Goal: Information Seeking & Learning: Stay updated

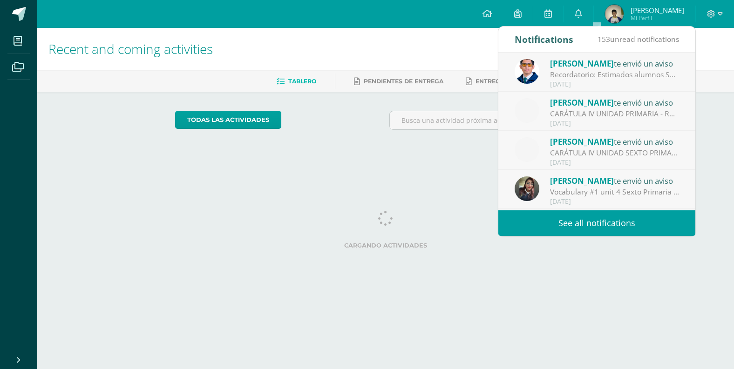
click at [597, 82] on div "[DATE]" at bounding box center [615, 85] width 130 height 8
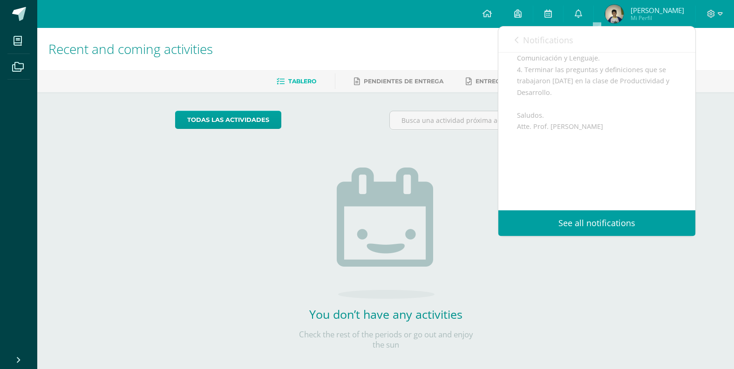
scroll to position [205, 0]
click at [518, 36] on link "Notifications" at bounding box center [544, 40] width 59 height 27
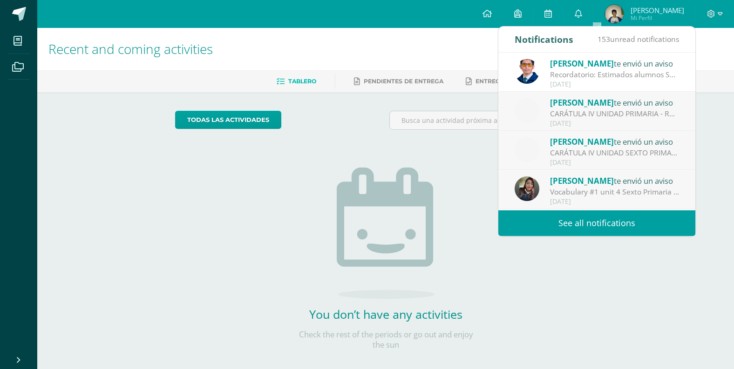
click at [598, 113] on div "CARÁTULA IV UNIDAD PRIMARIA - ROBÓTICA: Buenas tardes es un gusto saludarles, e…" at bounding box center [615, 114] width 130 height 11
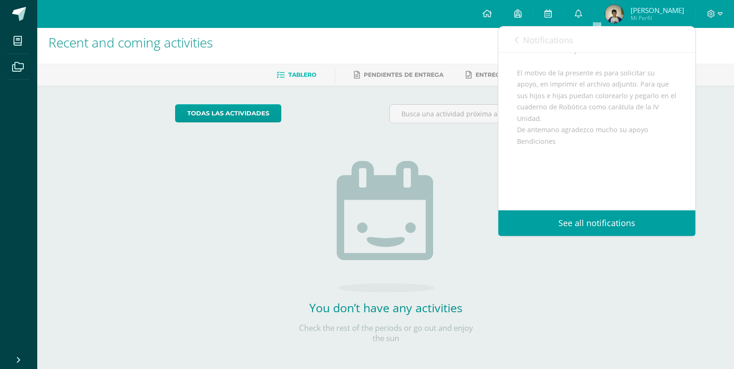
scroll to position [101, 0]
click at [511, 37] on div "Notifications 153 unread notifications Notifications" at bounding box center [596, 40] width 197 height 26
click at [517, 41] on icon at bounding box center [517, 39] width 4 height 7
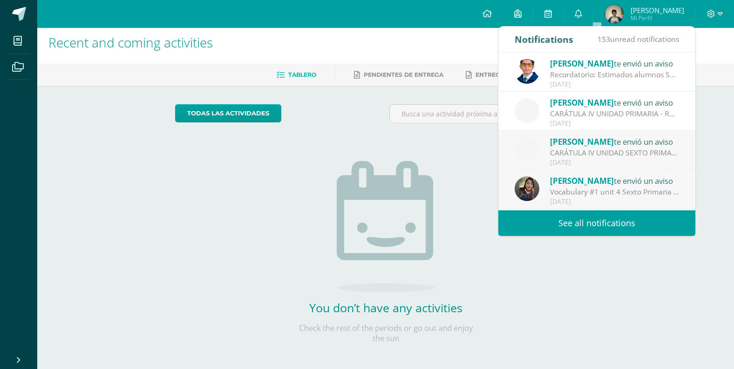
click at [609, 163] on div "[DATE]" at bounding box center [615, 163] width 130 height 8
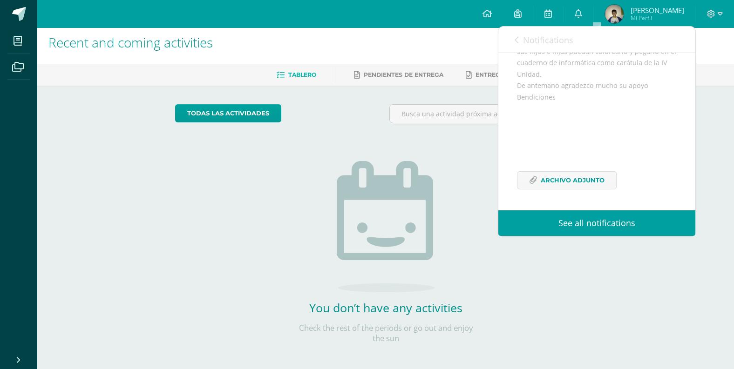
scroll to position [167, 0]
click at [519, 37] on link "Notifications" at bounding box center [544, 40] width 59 height 27
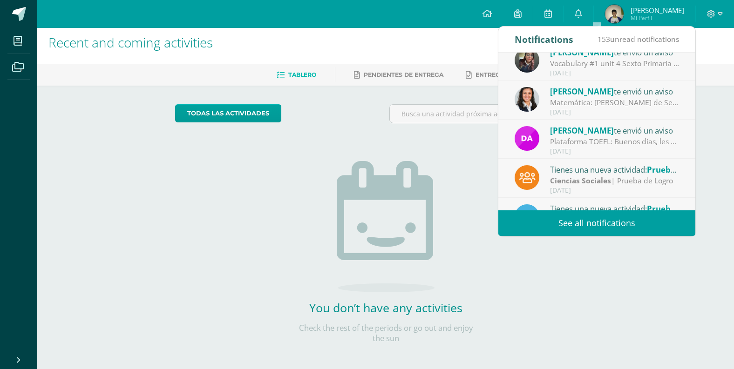
scroll to position [137, 0]
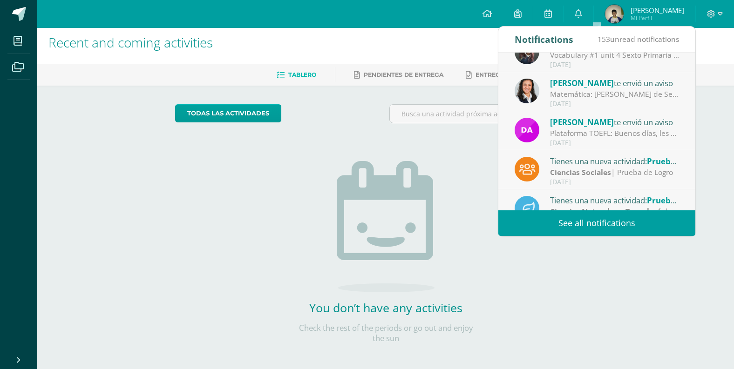
click at [576, 97] on div "Matemática: [PERSON_NAME] de Sexto A [DATE] traer una calculadora sencilla, par…" at bounding box center [615, 94] width 130 height 11
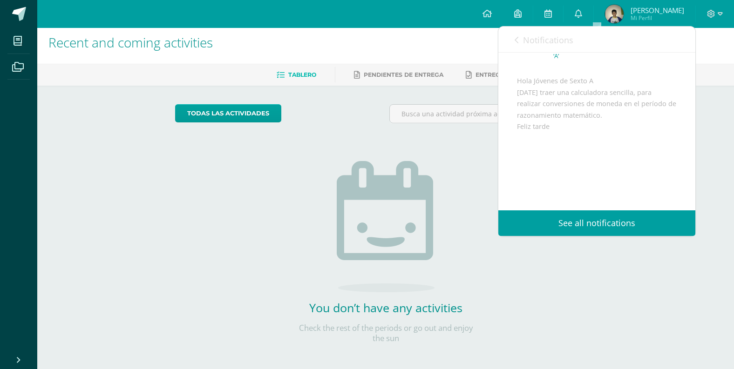
click at [515, 43] on icon at bounding box center [517, 39] width 4 height 7
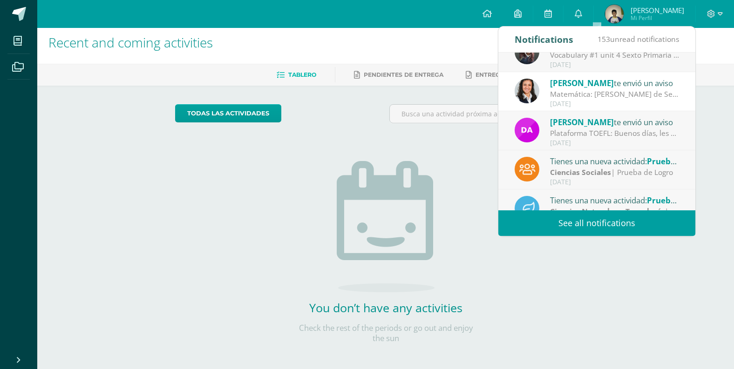
click at [331, 51] on h1 "Recent and coming activities" at bounding box center [385, 42] width 675 height 42
